Goal: Task Accomplishment & Management: Use online tool/utility

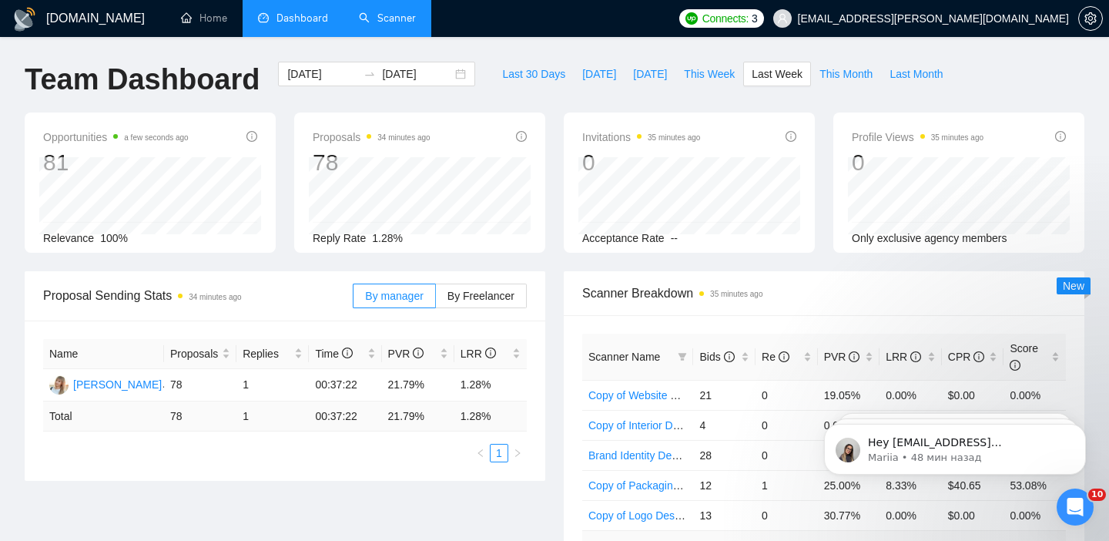
click at [364, 25] on link "Scanner" at bounding box center [387, 18] width 57 height 13
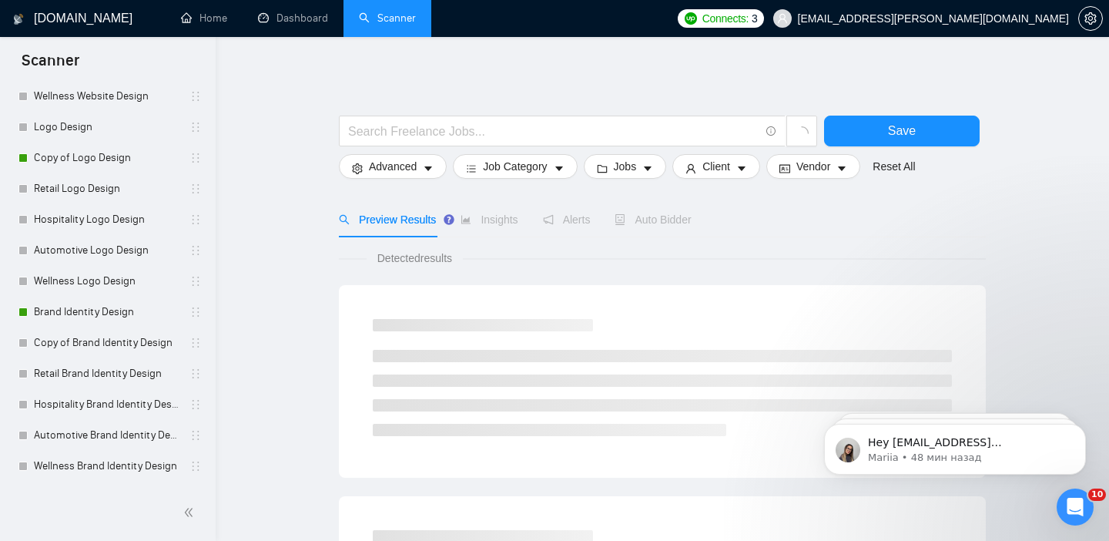
scroll to position [230, 0]
click at [83, 309] on link "Brand Identity Design" at bounding box center [107, 312] width 146 height 31
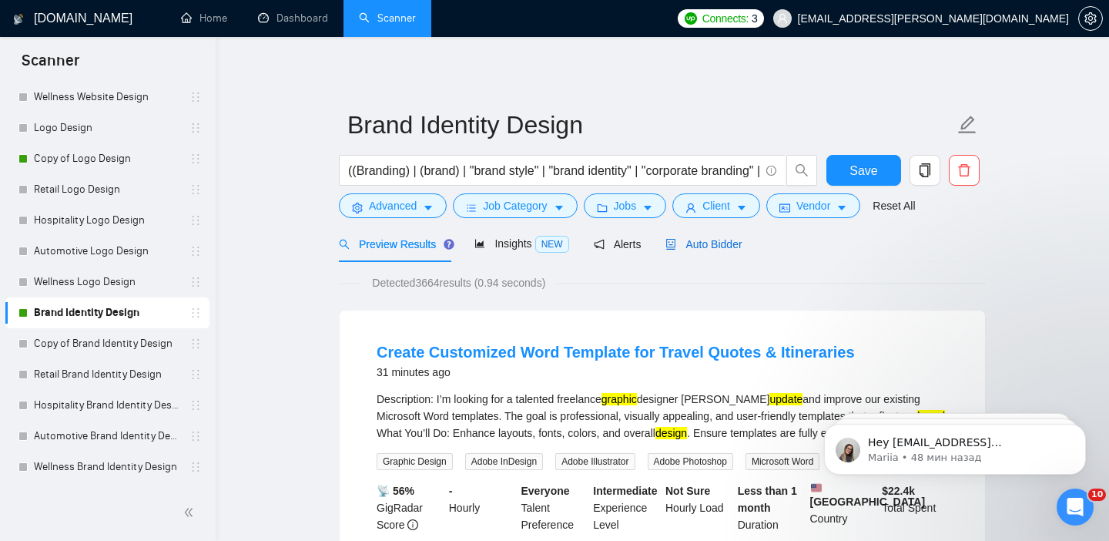
click at [703, 245] on span "Auto Bidder" at bounding box center [704, 244] width 76 height 12
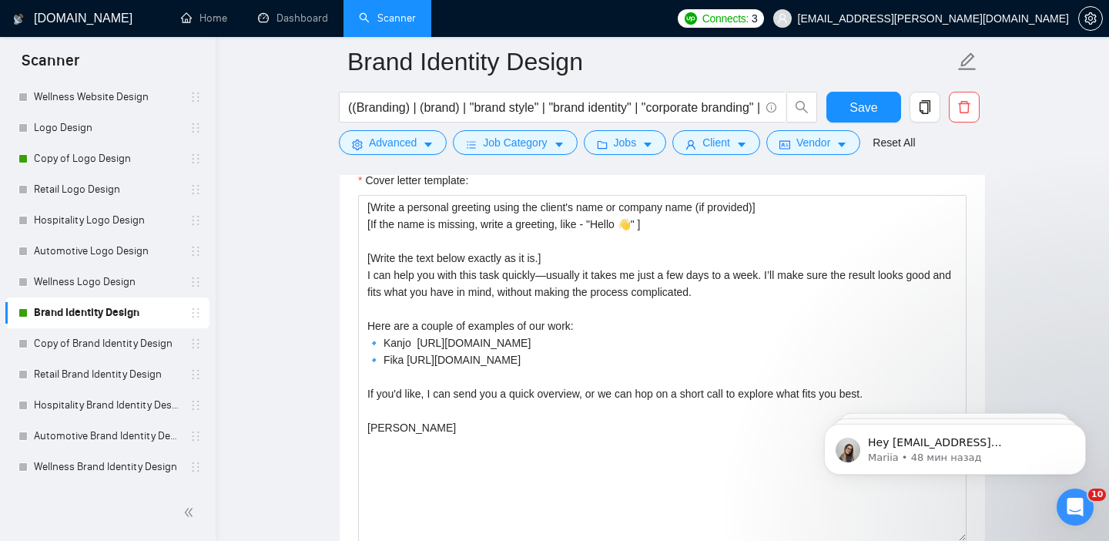
scroll to position [1856, 0]
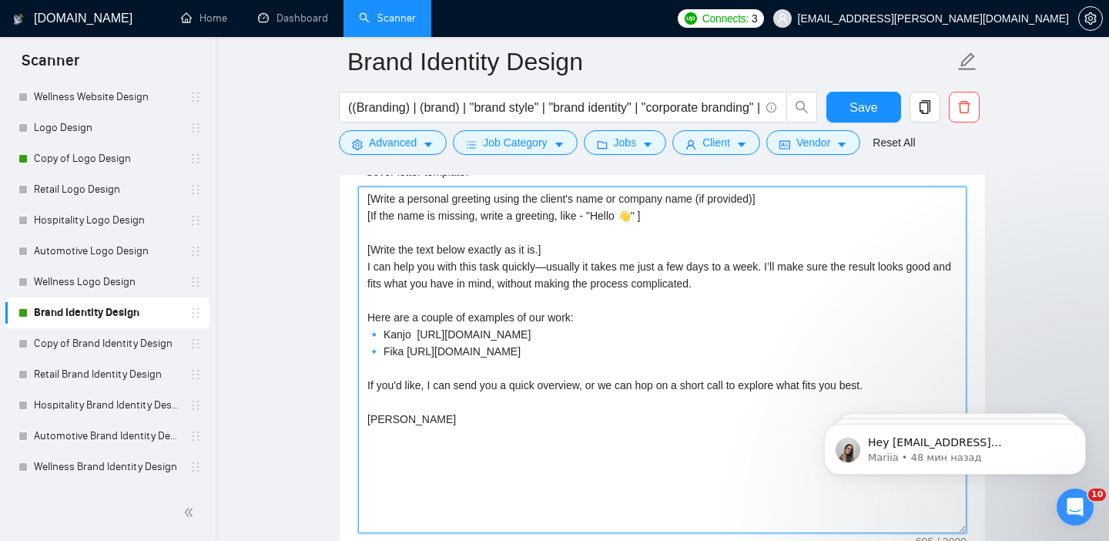
click at [635, 295] on textarea "[Write a personal greeting using the client's name or company name (if provided…" at bounding box center [662, 359] width 609 height 347
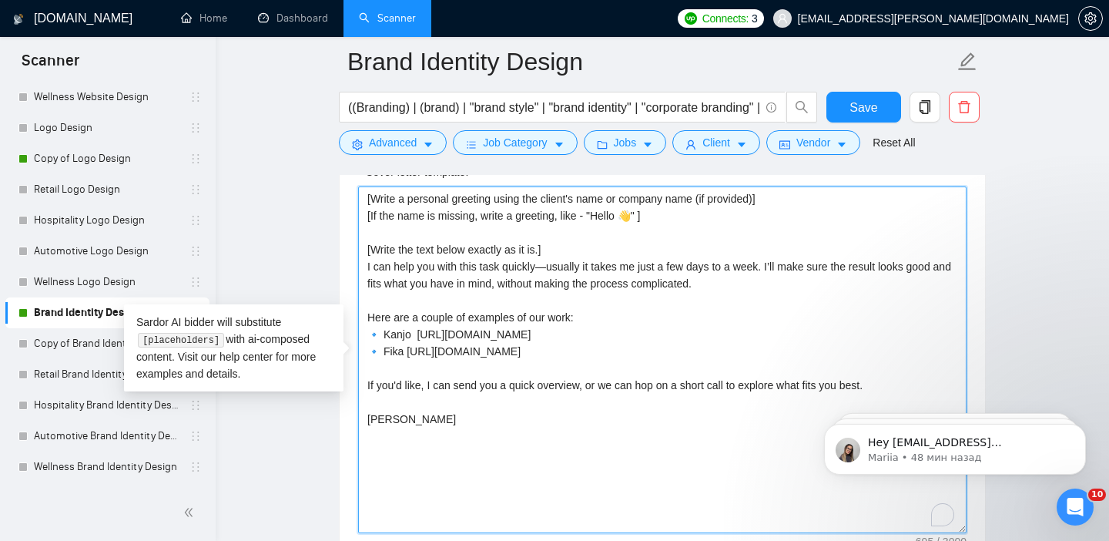
click at [635, 295] on textarea "[Write a personal greeting using the client's name or company name (if provided…" at bounding box center [662, 359] width 609 height 347
click at [719, 277] on textarea "[Write a personal greeting using the client's name or company name (if provided…" at bounding box center [662, 359] width 609 height 347
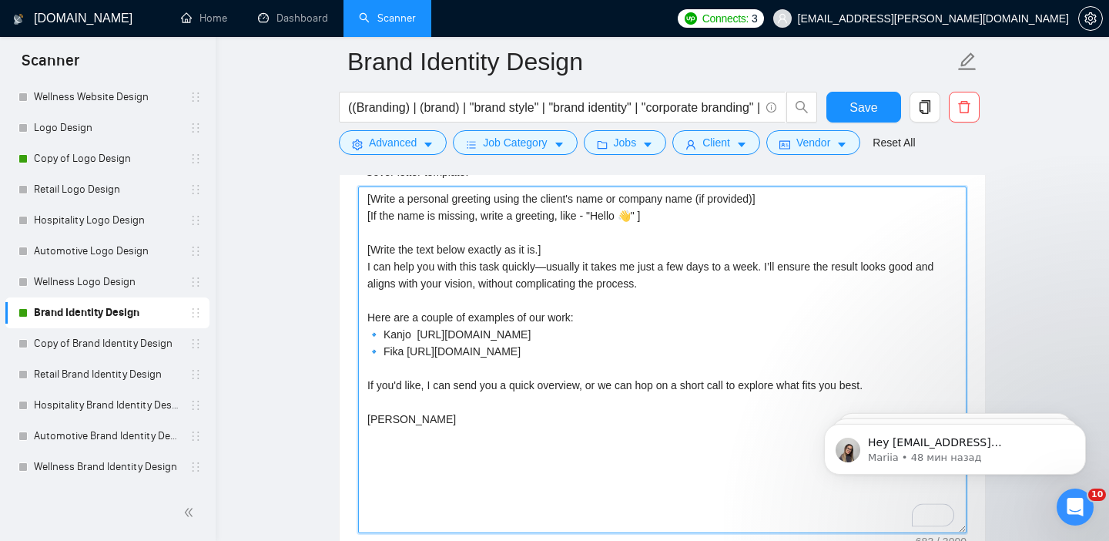
click at [681, 300] on textarea "[Write a personal greeting using the client's name or company name (if provided…" at bounding box center [662, 359] width 609 height 347
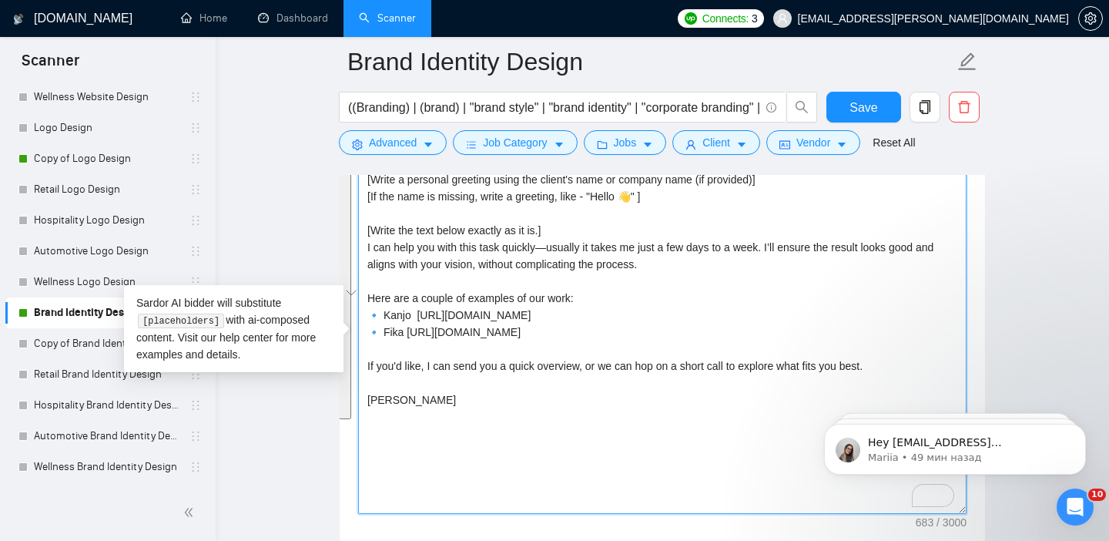
click at [490, 255] on textarea "[Write a personal greeting using the client's name or company name (if provided…" at bounding box center [662, 340] width 609 height 347
drag, startPoint x: 656, startPoint y: 263, endPoint x: 367, endPoint y: 249, distance: 290.0
click at [367, 249] on textarea "[Write a personal greeting using the client's name or company name (if provided…" at bounding box center [662, 340] width 609 height 347
paste textarea "really liked your project description — it feels like something where our desig…"
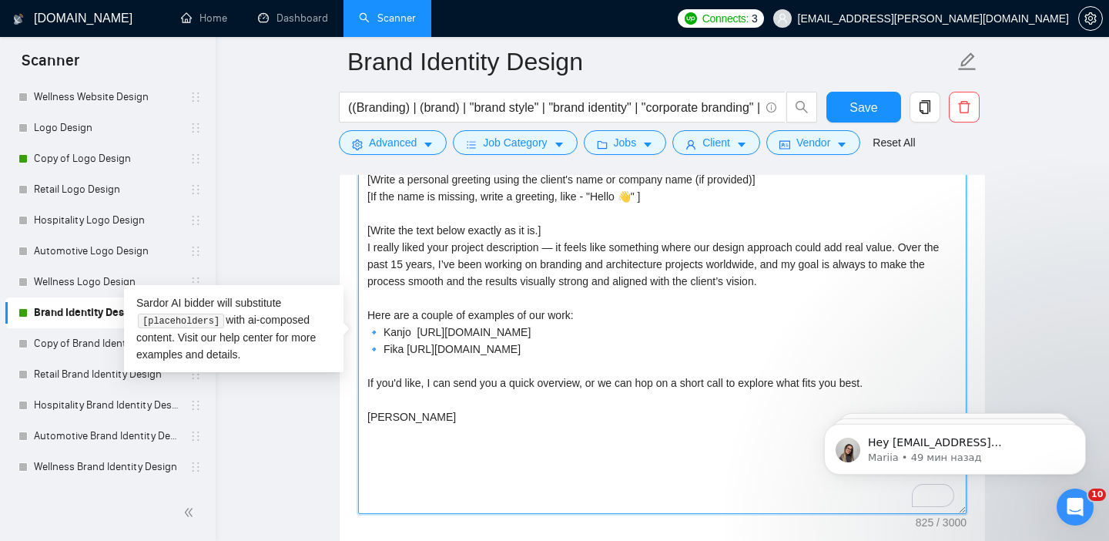
click at [381, 250] on textarea "[Write a personal greeting using the client's name or company name (if provided…" at bounding box center [662, 340] width 609 height 347
click at [410, 332] on textarea "[Write a personal greeting using the client's name or company name (if provided…" at bounding box center [662, 340] width 609 height 347
click at [468, 317] on textarea "[Write a personal greeting using the client's name or company name (if provided…" at bounding box center [662, 340] width 609 height 347
click at [524, 334] on textarea "[Write a personal greeting using the client's name or company name (if provided…" at bounding box center [662, 340] width 609 height 347
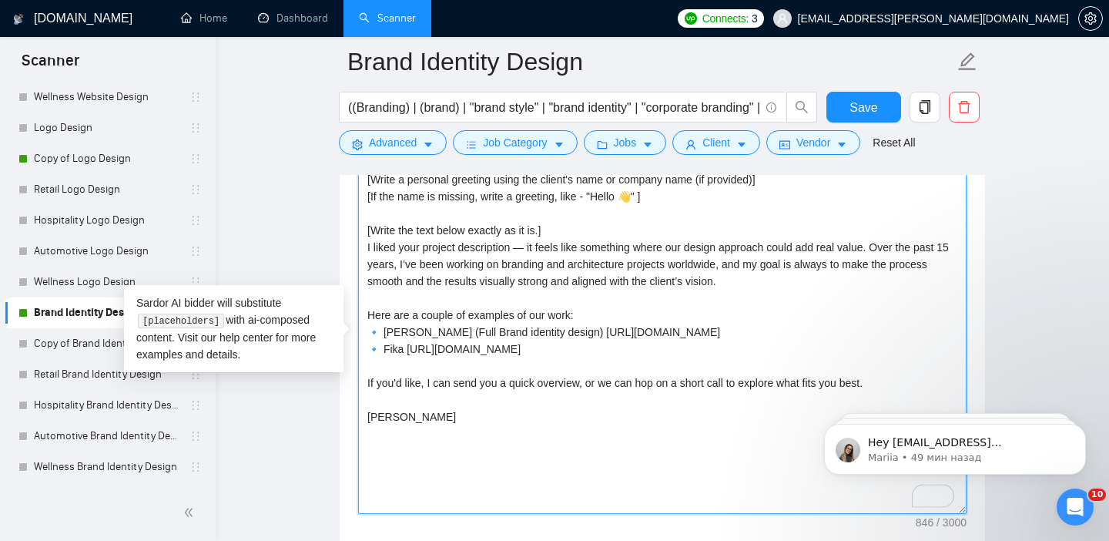
click at [516, 329] on textarea "[Write a personal greeting using the client's name or company name (if provided…" at bounding box center [662, 340] width 609 height 347
click at [404, 348] on textarea "[Write a personal greeting using the client's name or company name (if provided…" at bounding box center [662, 340] width 609 height 347
click at [552, 331] on textarea "[Write a personal greeting using the client's name or company name (if provided…" at bounding box center [662, 340] width 609 height 347
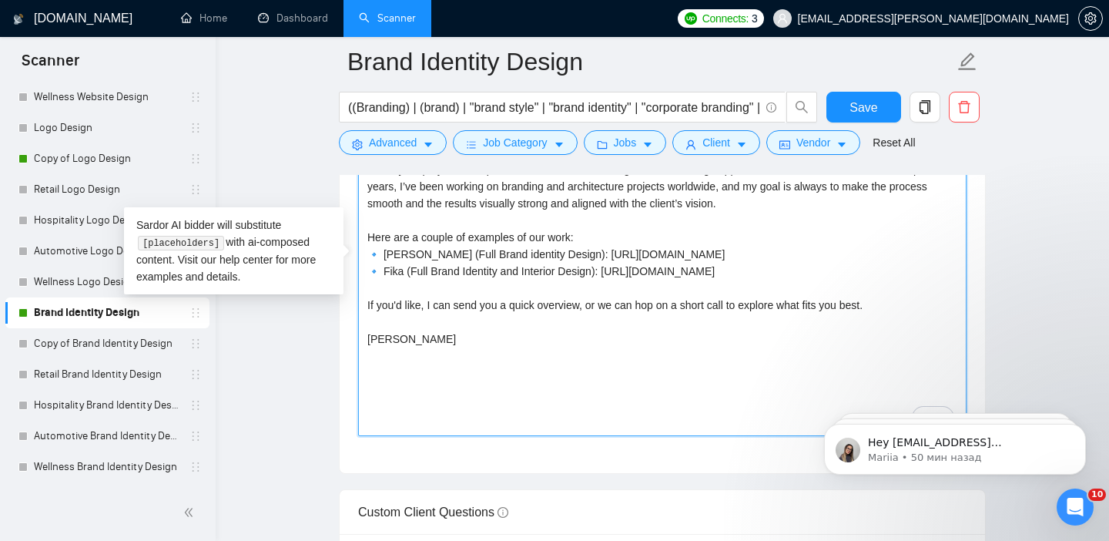
scroll to position [1977, 0]
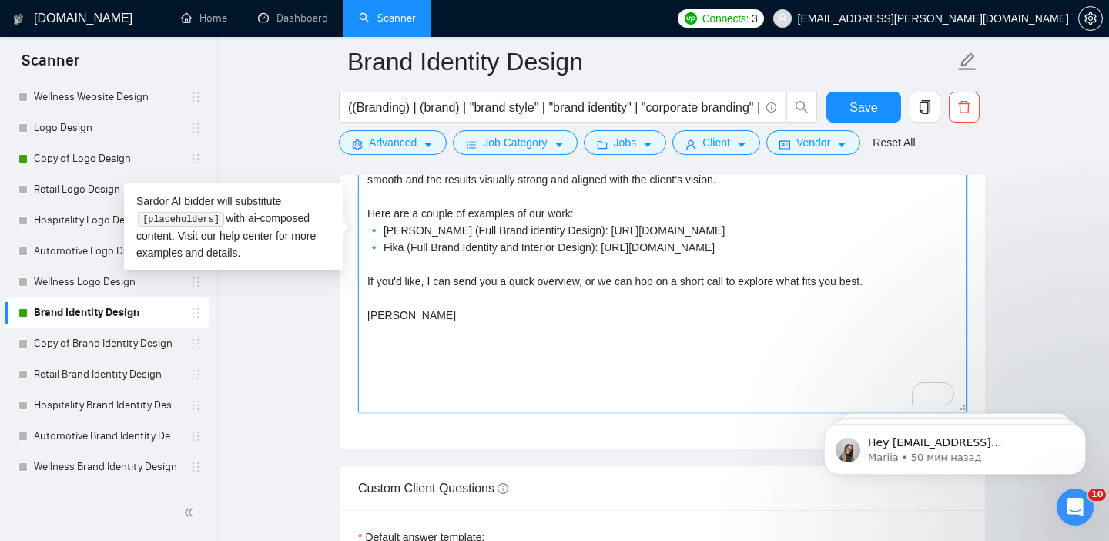
click at [438, 294] on textarea "[Write a personal greeting using the client's name or company name (if provided…" at bounding box center [662, 238] width 609 height 347
paste textarea "this feels like the direction you’re looking for, I’d be glad to share a short …"
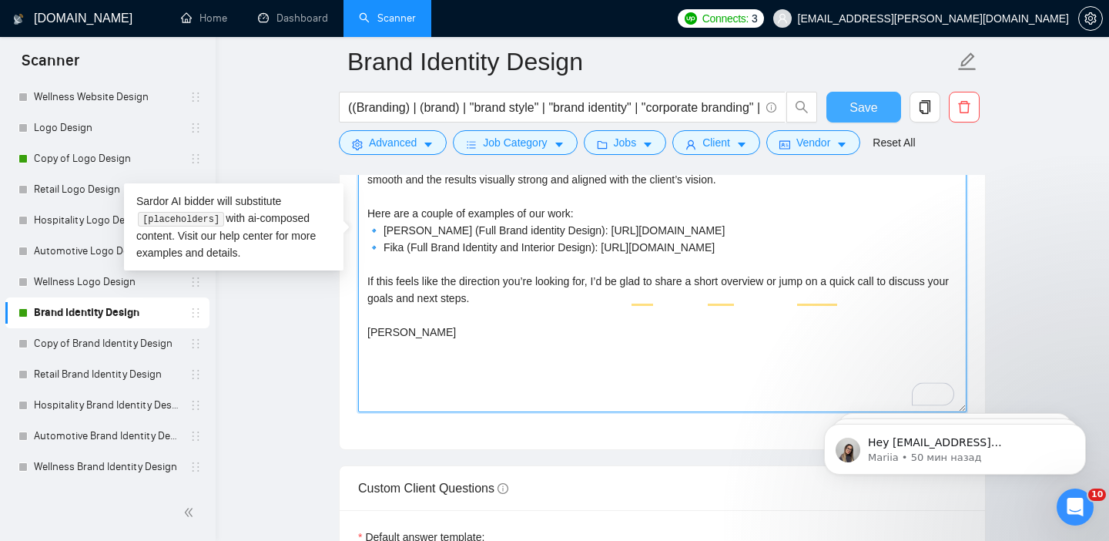
type textarea "[Write a personal greeting using the client's name or company name (if provided…"
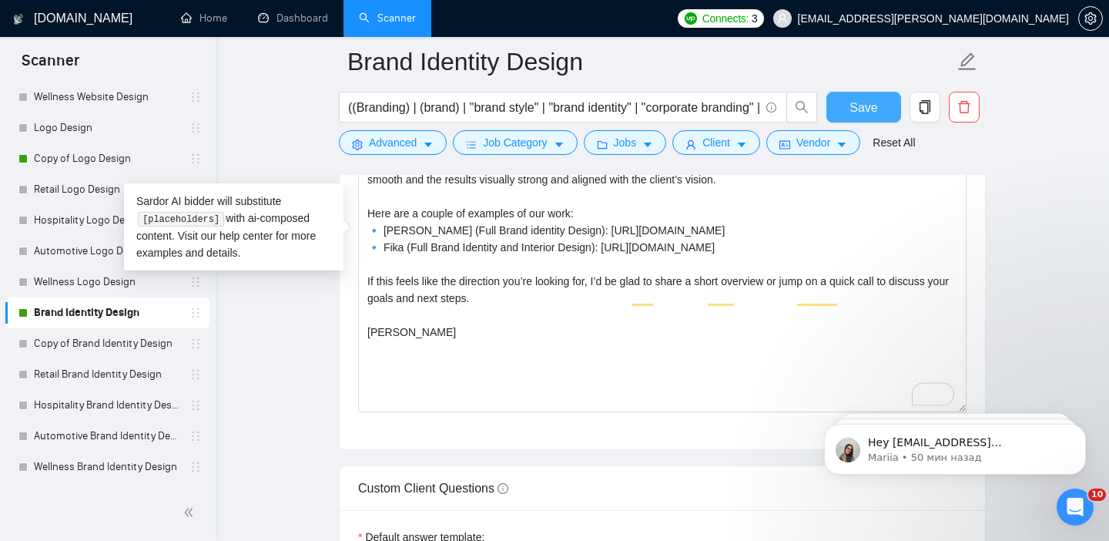
click at [862, 106] on span "Save" at bounding box center [864, 107] width 28 height 19
